Goal: Task Accomplishment & Management: Complete application form

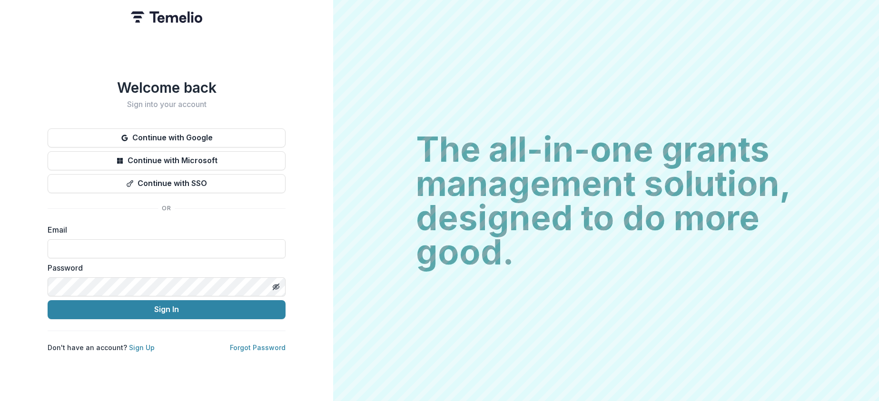
type input "**********"
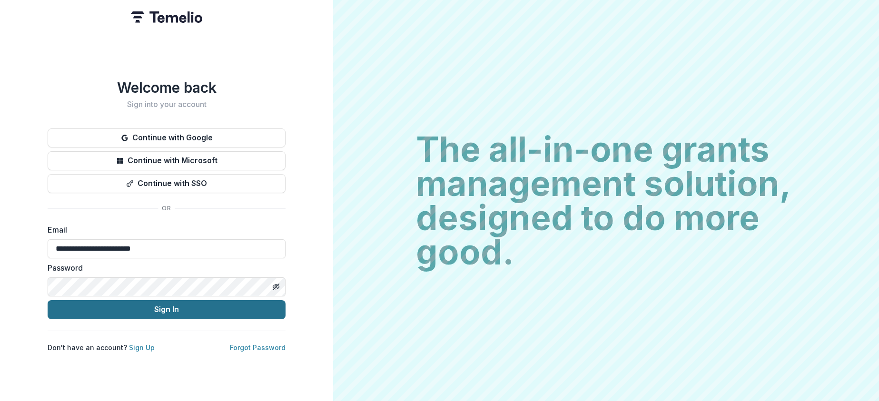
click at [72, 312] on button "Sign In" at bounding box center [167, 309] width 238 height 19
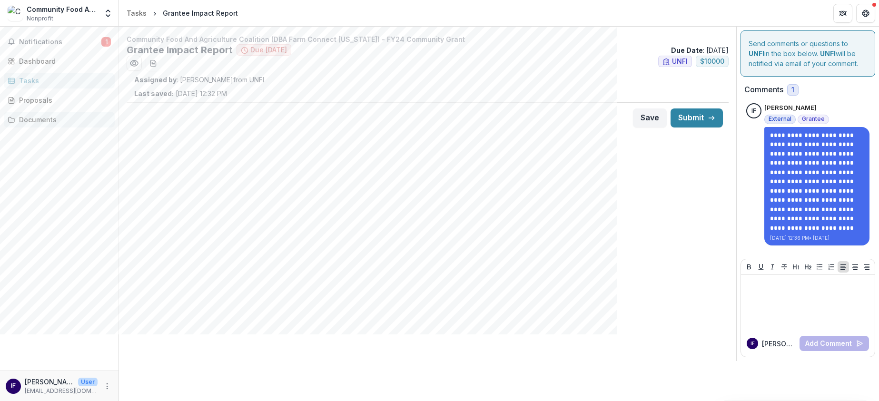
click at [54, 121] on div "Documents" at bounding box center [63, 120] width 88 height 10
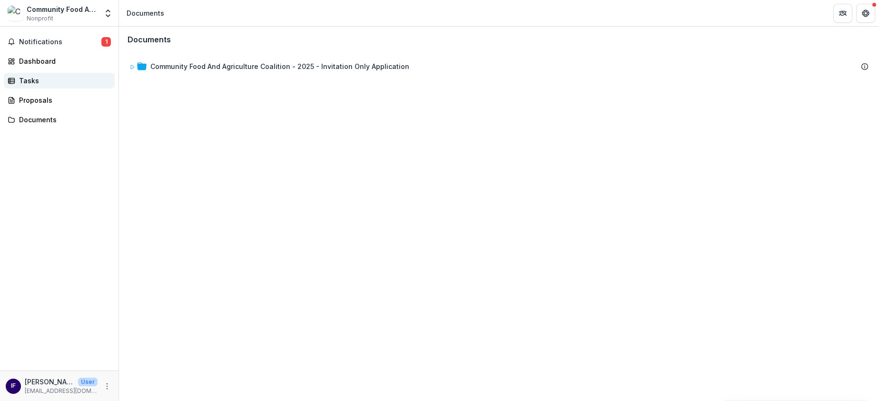
click at [52, 78] on div "Tasks" at bounding box center [63, 81] width 88 height 10
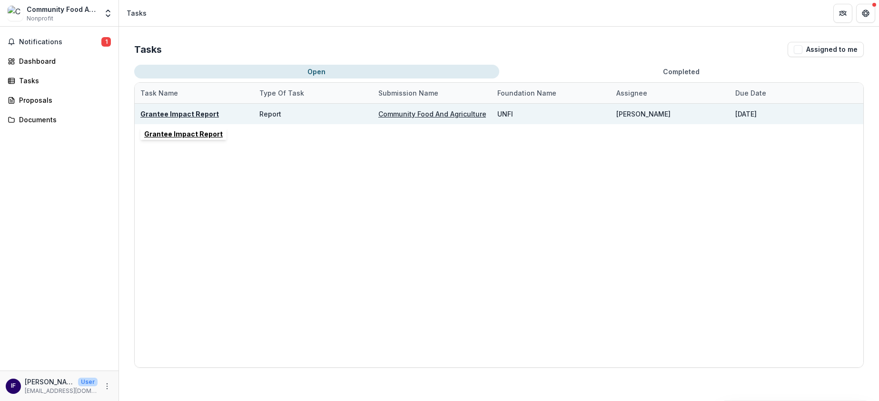
click at [167, 117] on u "Grantee Impact Report" at bounding box center [179, 114] width 78 height 8
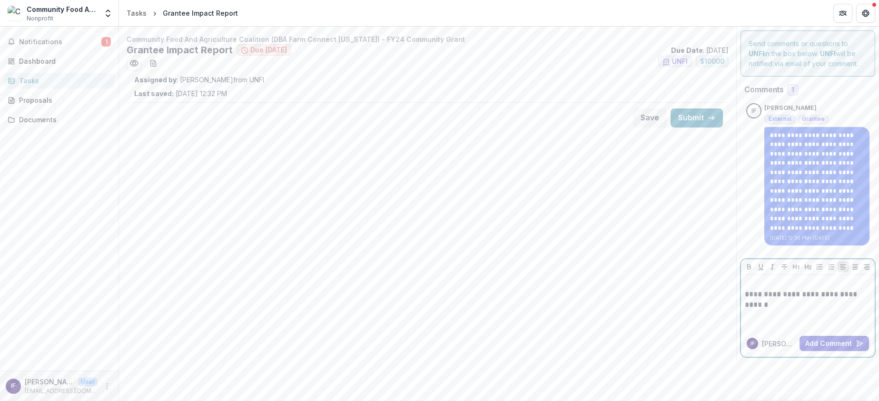
click at [813, 307] on p "**********" at bounding box center [808, 299] width 126 height 21
drag, startPoint x: 779, startPoint y: 308, endPoint x: 733, endPoint y: 290, distance: 49.7
click at [733, 290] on div "**********" at bounding box center [499, 194] width 760 height 334
drag, startPoint x: 175, startPoint y: 94, endPoint x: 243, endPoint y: 102, distance: 68.6
click at [243, 103] on div "Community Food And Agriculture Coalition (DBA Farm Connect [US_STATE]) - FY24 C…" at bounding box center [427, 83] width 617 height 99
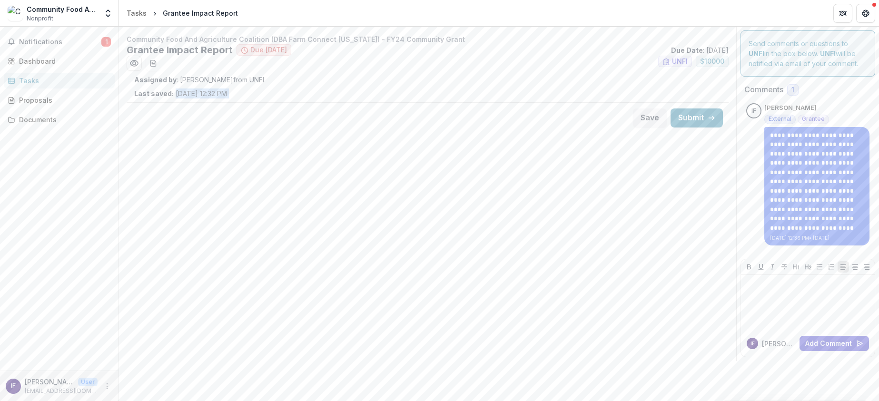
click at [44, 382] on p "[PERSON_NAME]" at bounding box center [49, 382] width 49 height 10
click at [40, 47] on button "Notifications 1" at bounding box center [59, 41] width 111 height 15
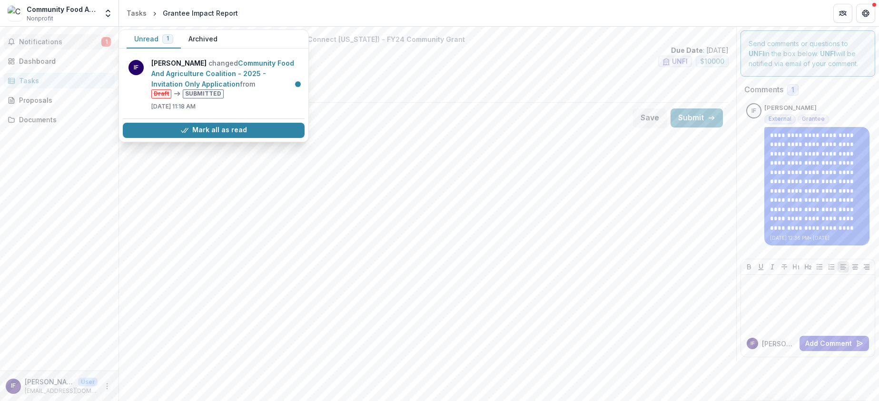
click at [237, 193] on div "Community Food And Agriculture Coalition (DBA Farm Connect [US_STATE]) - FY24 C…" at bounding box center [427, 194] width 617 height 334
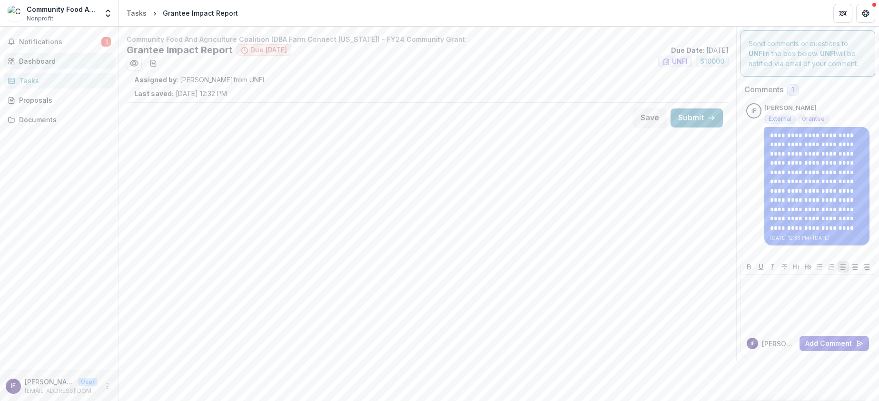
click at [39, 63] on div "Dashboard" at bounding box center [63, 61] width 88 height 10
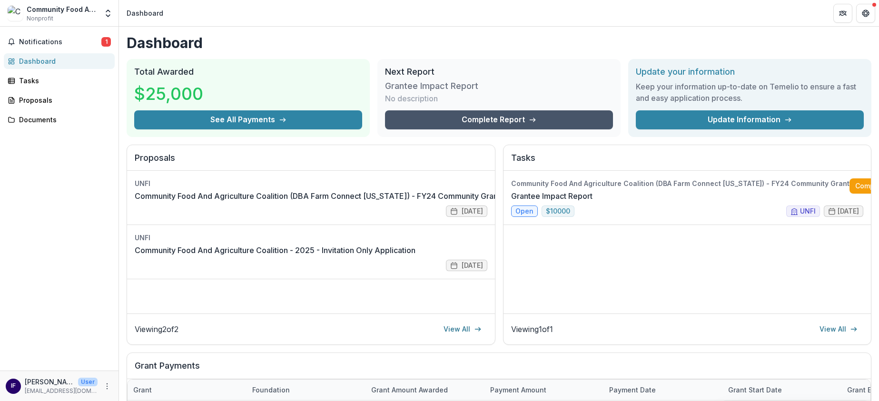
click at [504, 118] on link "Complete Report" at bounding box center [499, 119] width 228 height 19
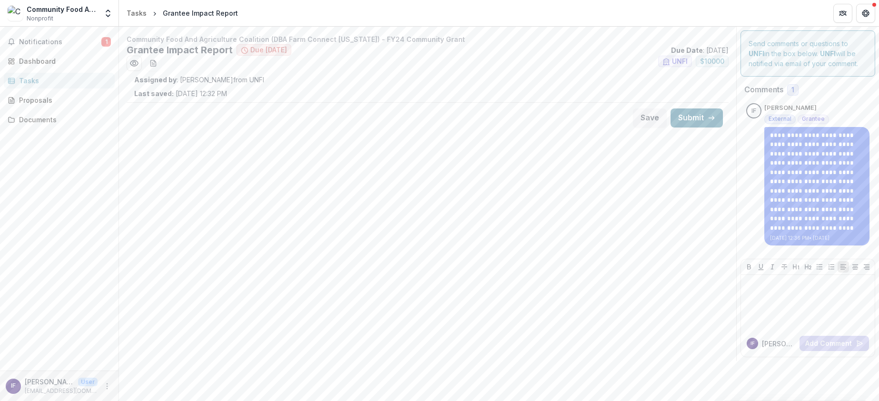
click at [696, 120] on button "Submit" at bounding box center [696, 117] width 52 height 19
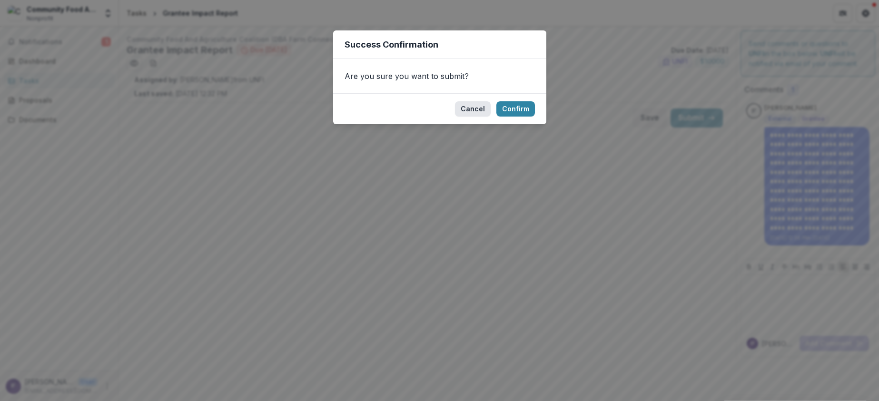
click at [478, 110] on button "Cancel" at bounding box center [473, 108] width 36 height 15
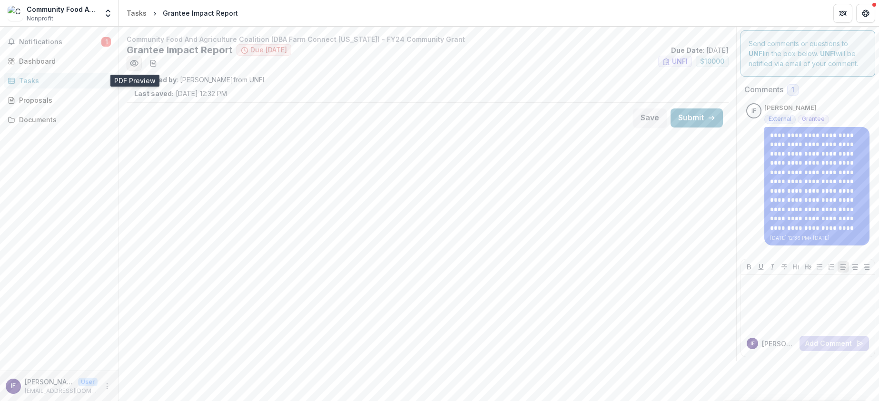
click at [129, 65] on icon "Preview 07fdbf14-fee3-41f9-8ebf-c071d1dde584.pdf" at bounding box center [134, 64] width 10 height 10
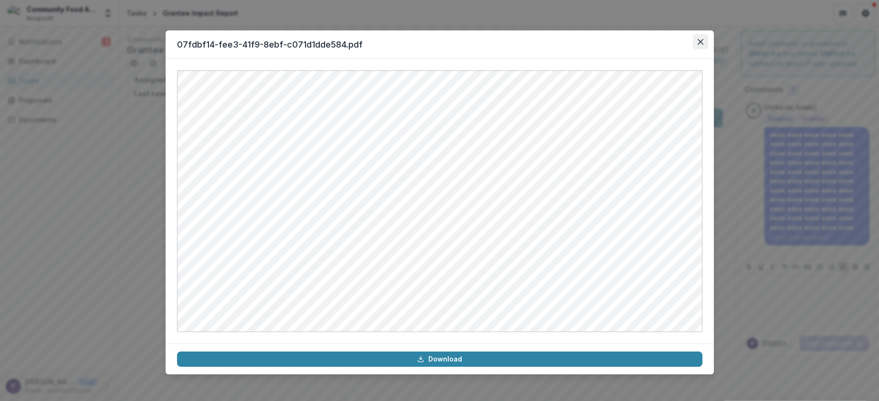
click at [699, 44] on icon "Close" at bounding box center [700, 42] width 6 height 6
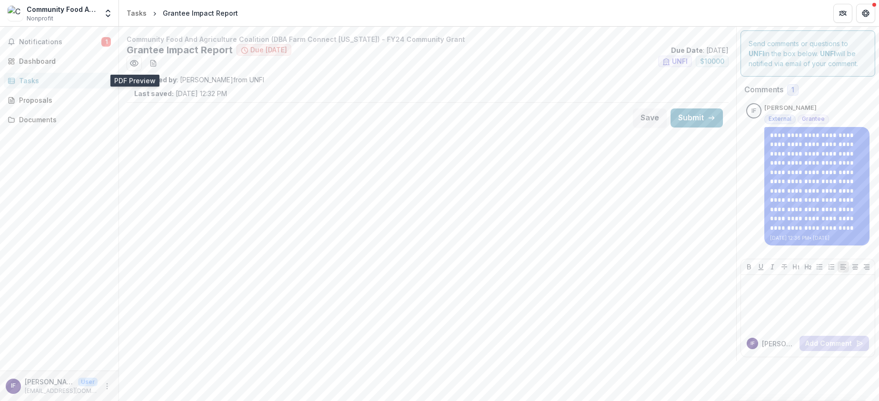
click at [480, 103] on div "Save Submit" at bounding box center [428, 117] width 602 height 31
click at [483, 156] on div "Community Food And Agriculture Coalition (DBA Farm Connect [US_STATE]) - FY24 C…" at bounding box center [427, 194] width 617 height 334
click at [153, 79] on strong "Assigned by" at bounding box center [155, 80] width 42 height 8
click at [357, 145] on div "Community Food And Agriculture Coalition (DBA Farm Connect [US_STATE]) - FY24 C…" at bounding box center [427, 194] width 617 height 334
